Goal: Find specific page/section: Find specific page/section

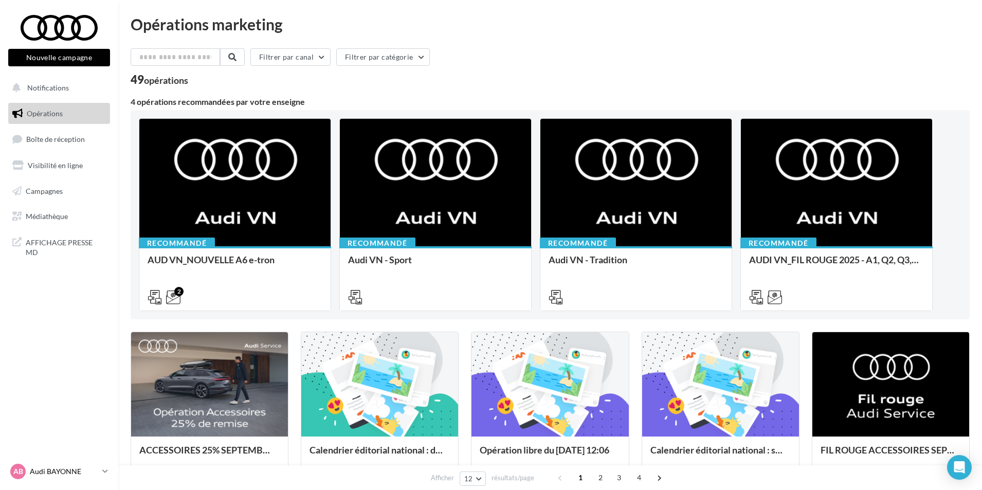
click at [62, 477] on div "AB Audi BAYONNE audi-[PERSON_NAME]" at bounding box center [54, 471] width 88 height 15
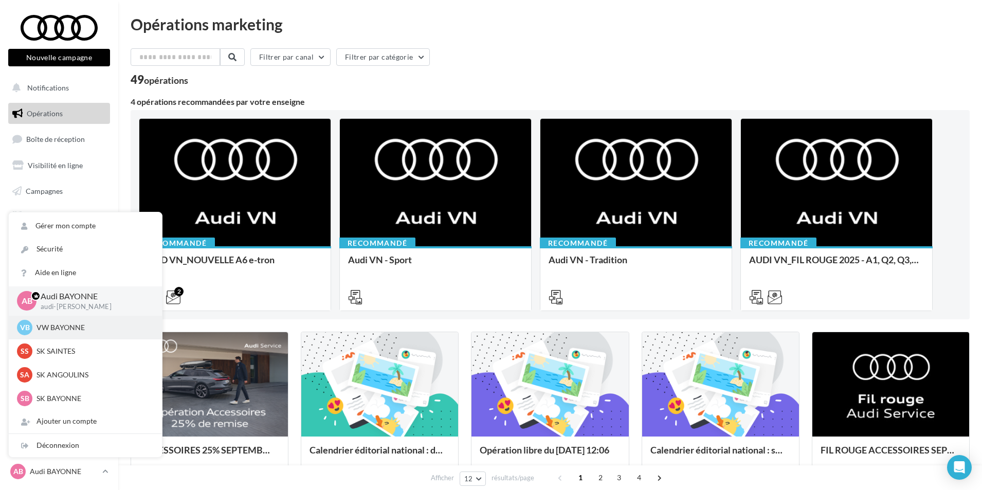
click at [83, 328] on p "VW BAYONNE" at bounding box center [92, 327] width 113 height 10
